Goal: Information Seeking & Learning: Learn about a topic

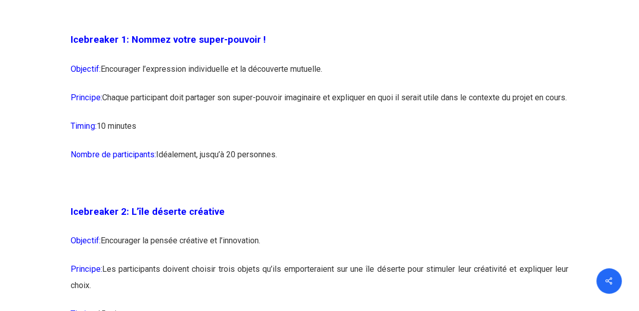
scroll to position [915, 0]
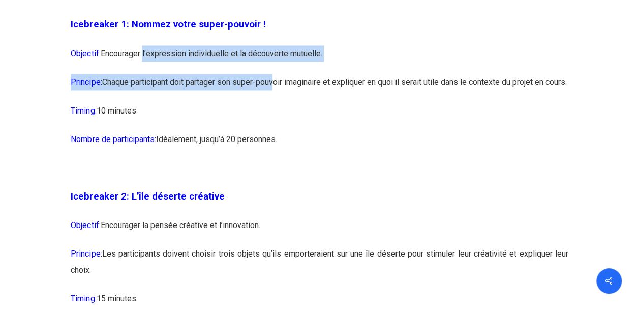
drag, startPoint x: 145, startPoint y: 49, endPoint x: 281, endPoint y: 85, distance: 140.1
click at [281, 85] on p "Principe: Chaque participant doit partager son super-pouvoir imaginaire et expl…" at bounding box center [319, 88] width 497 height 28
click at [197, 82] on p "Principe: Chaque participant doit partager son super-pouvoir imaginaire et expl…" at bounding box center [319, 88] width 497 height 28
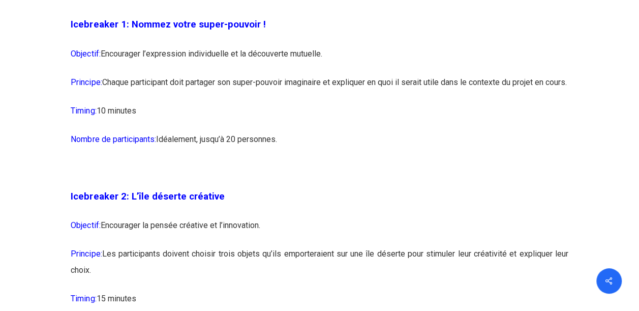
drag, startPoint x: 108, startPoint y: 84, endPoint x: 424, endPoint y: 175, distance: 329.3
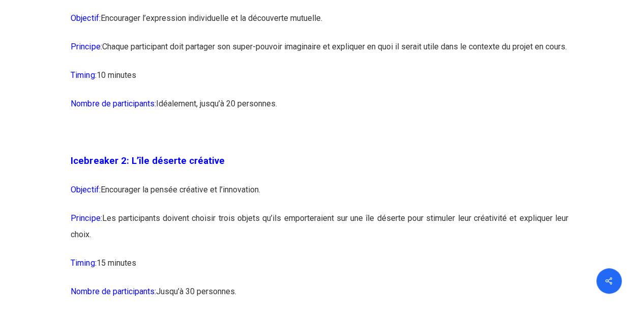
scroll to position [966, 0]
